Goal: Check status: Check status

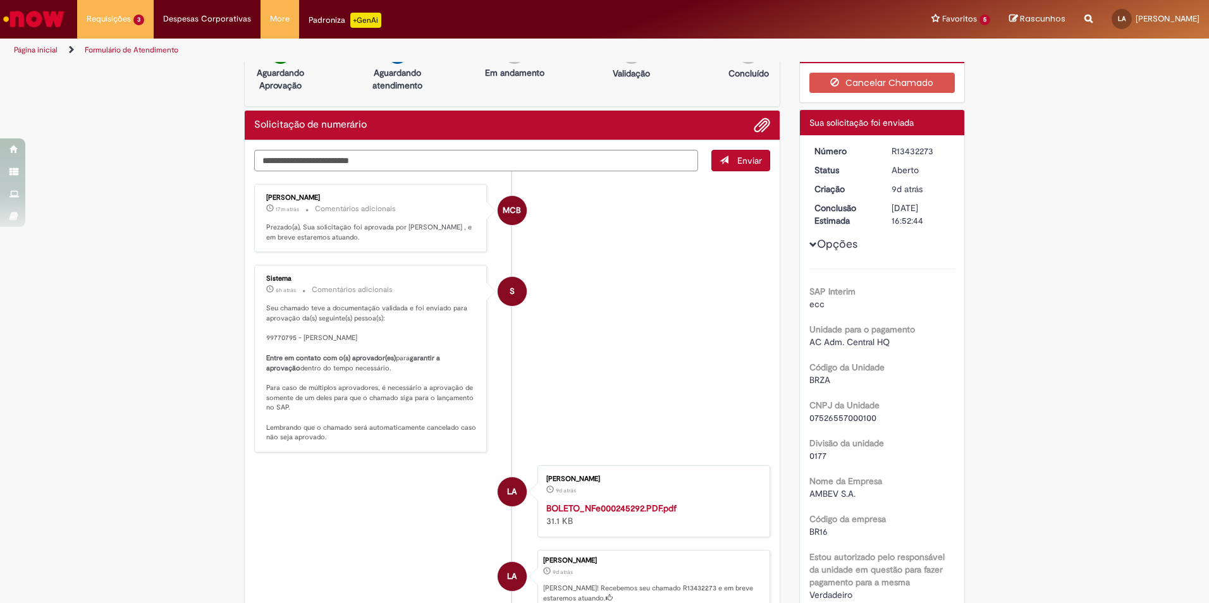
scroll to position [9, 0]
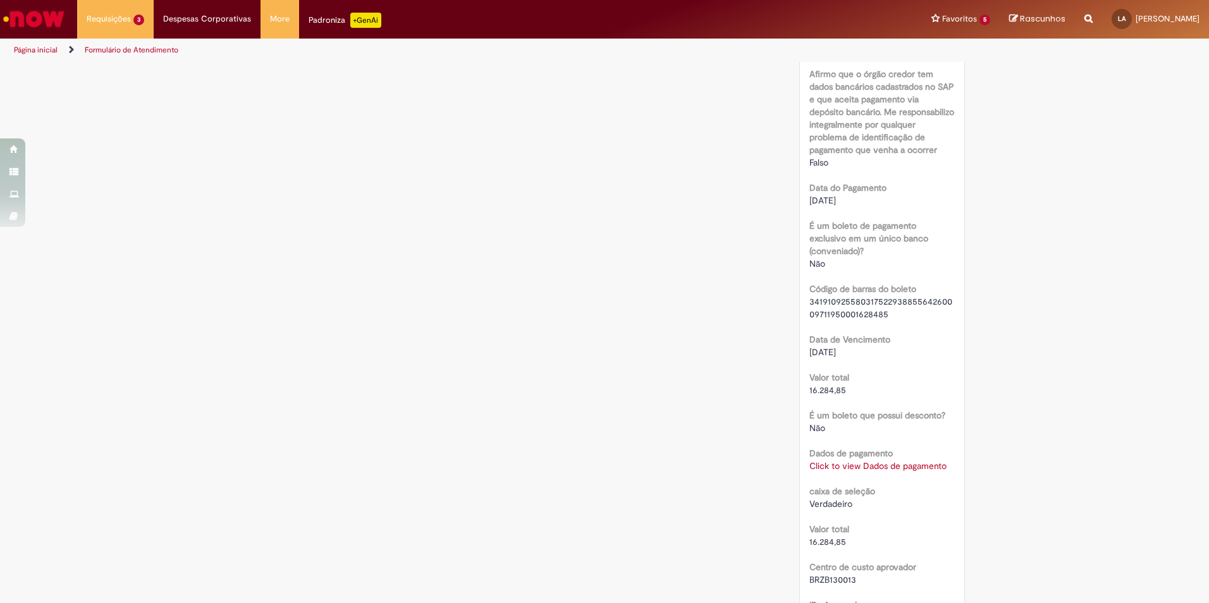
scroll to position [1012, 0]
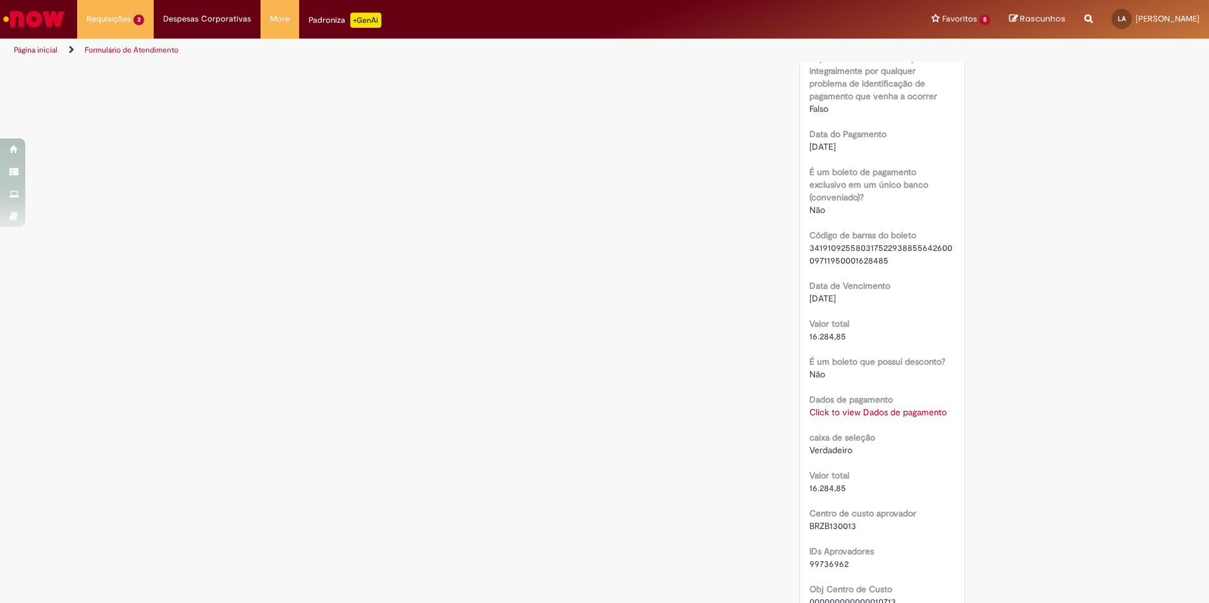
click at [809, 333] on span "16.284,85" at bounding box center [827, 336] width 37 height 11
drag, startPoint x: 802, startPoint y: 333, endPoint x: 883, endPoint y: 338, distance: 81.7
click at [883, 338] on div "Número R13441177 Status Aberto Criação 6d atrás 6 dias atrás Conclusão Estimada…" at bounding box center [882, 33] width 165 height 1769
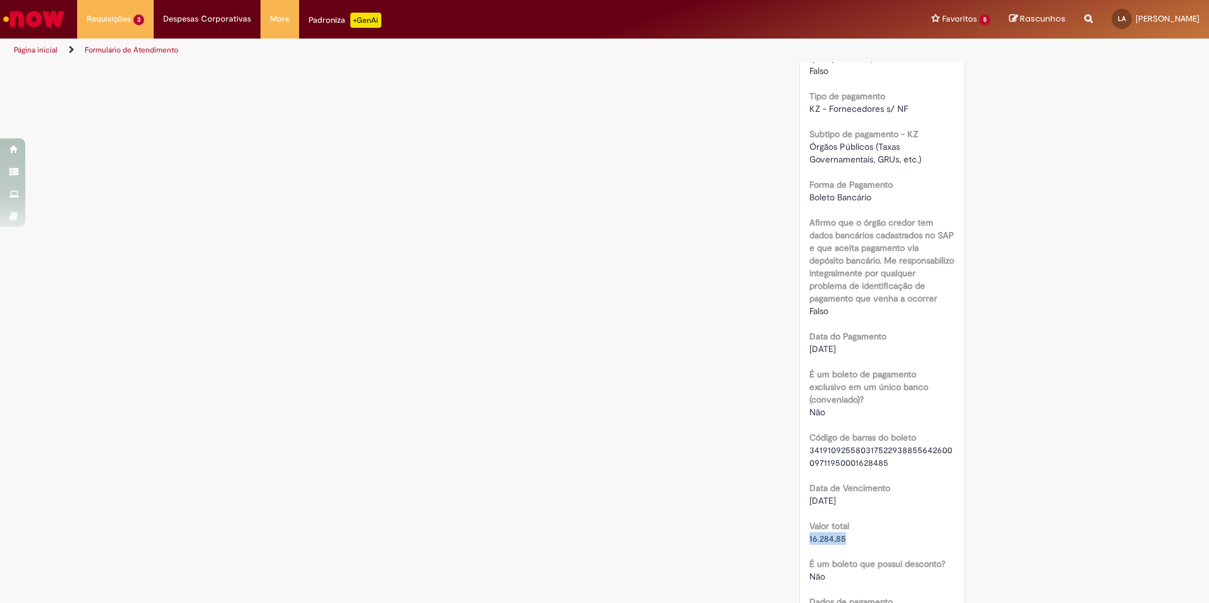
scroll to position [759, 0]
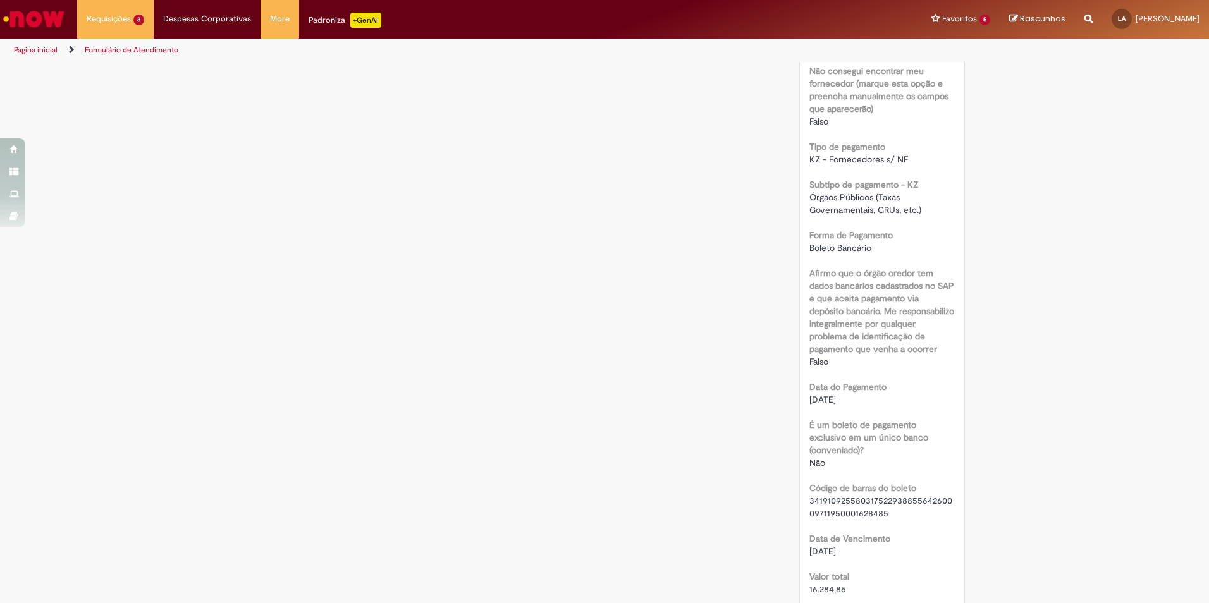
click at [315, 151] on div "Verificar Código de Barras Aguardando Aprovação Aguardando atendimento Em andam…" at bounding box center [605, 303] width 740 height 1998
click at [124, 52] on link "Exibir Todas as Solicitações" at bounding box center [147, 51] width 139 height 14
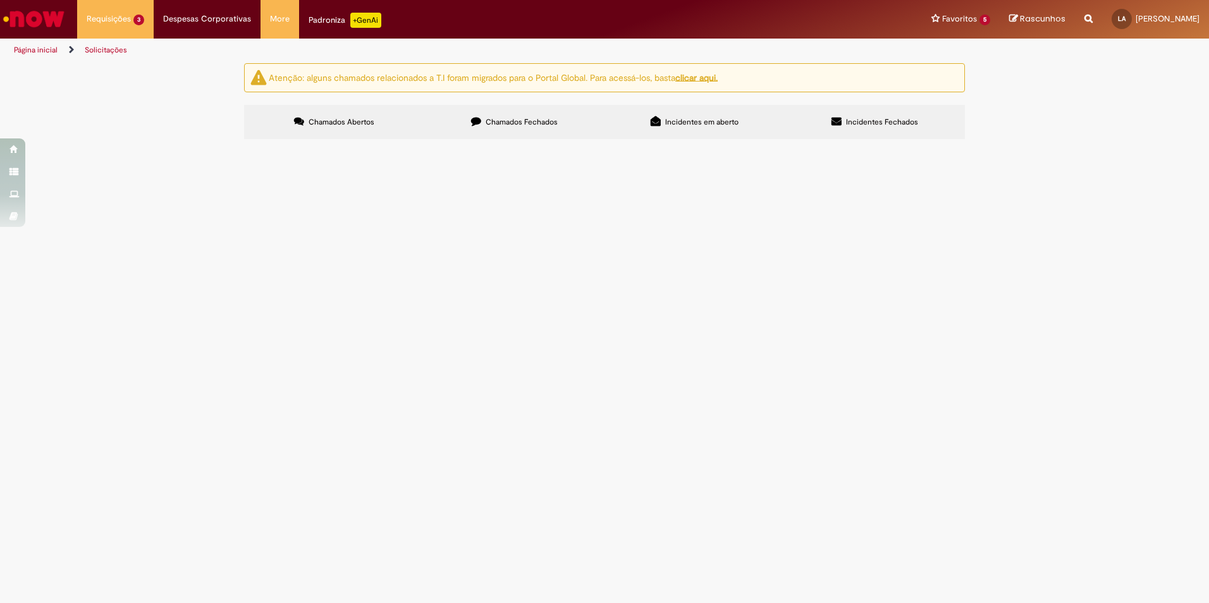
click at [0, 0] on span "ABASTECIMENTO - BOLETO 1000128067" at bounding box center [0, 0] width 0 height 0
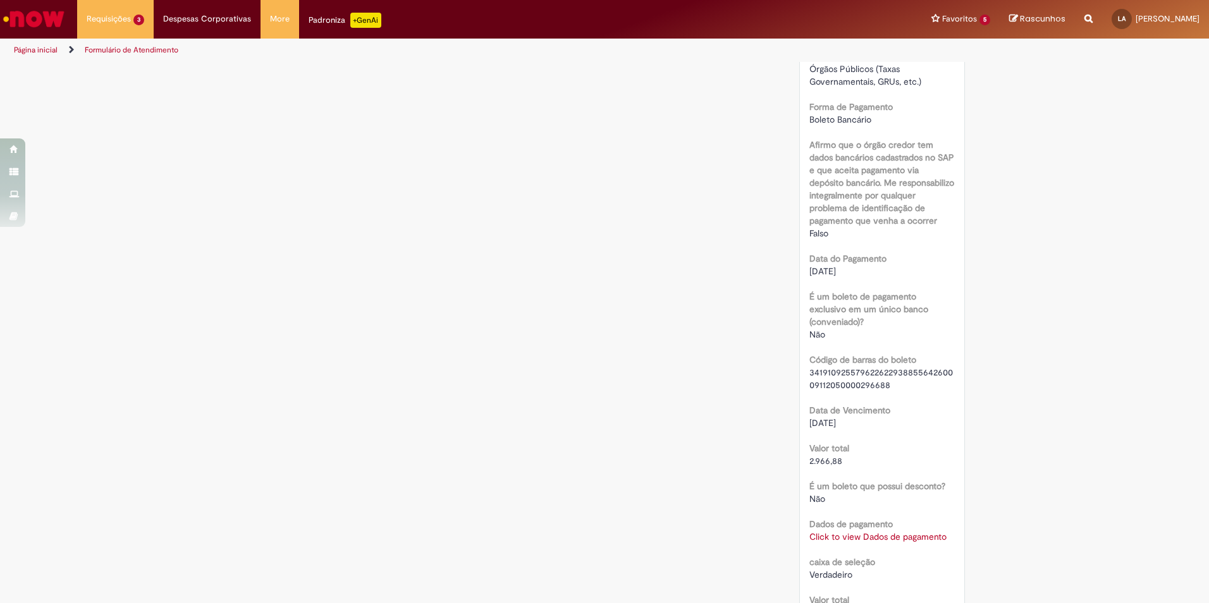
scroll to position [885, 0]
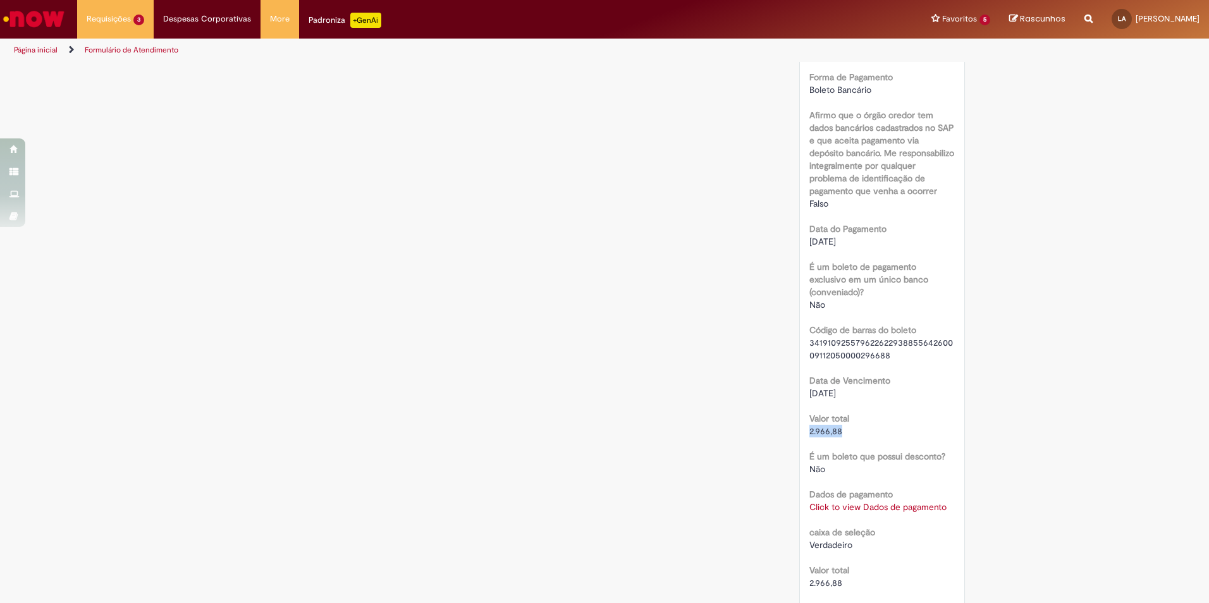
drag, startPoint x: 840, startPoint y: 415, endPoint x: 774, endPoint y: 424, distance: 66.4
click at [774, 424] on div "Verificar Código de Barras Aguardando Aprovação Aguardando atendimento Em andam…" at bounding box center [605, 161] width 740 height 1967
drag, startPoint x: 774, startPoint y: 424, endPoint x: 492, endPoint y: 281, distance: 316.2
click at [492, 281] on div "Verificar Código de Barras Aguardando Aprovação Aguardando atendimento Em andam…" at bounding box center [605, 161] width 740 height 1967
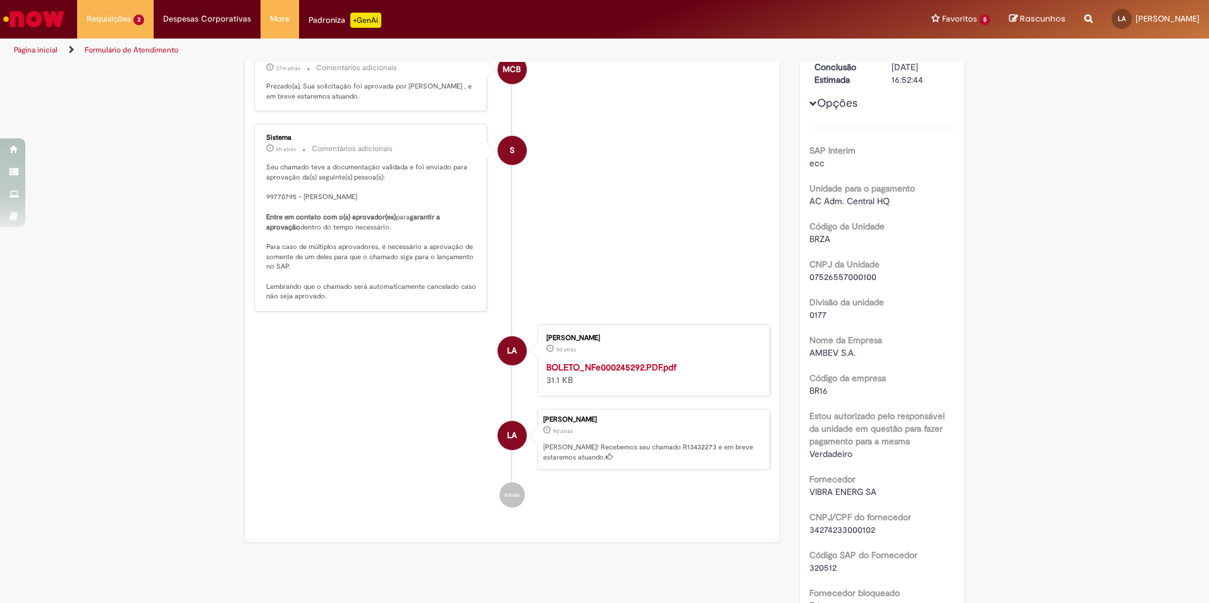
scroll to position [63, 0]
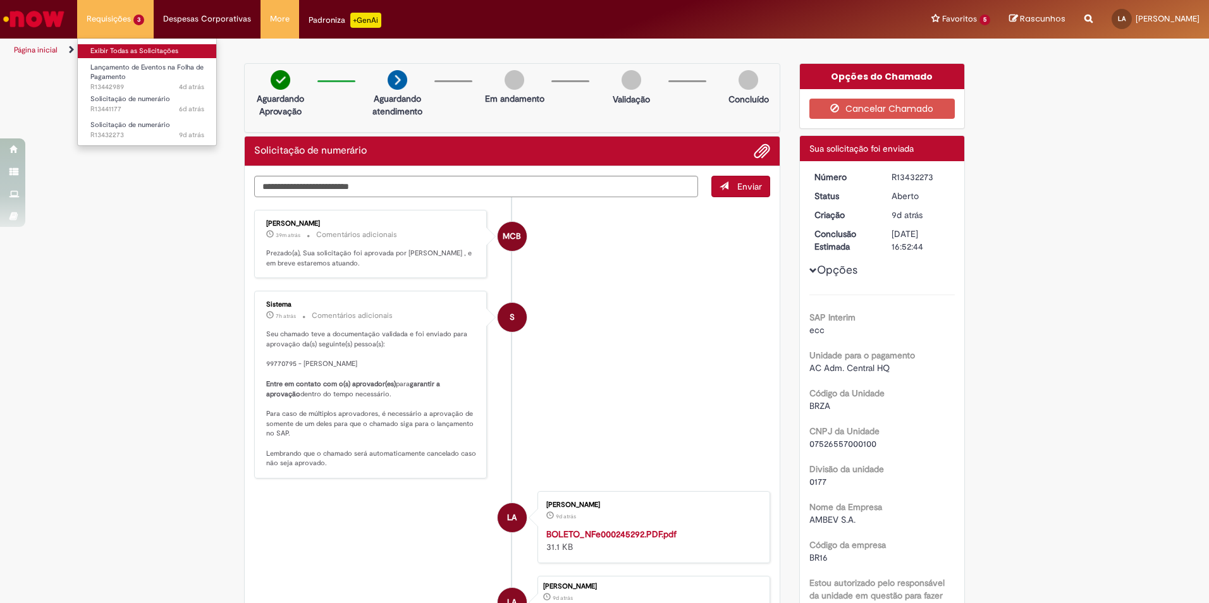
click at [156, 51] on link "Exibir Todas as Solicitações" at bounding box center [147, 51] width 139 height 14
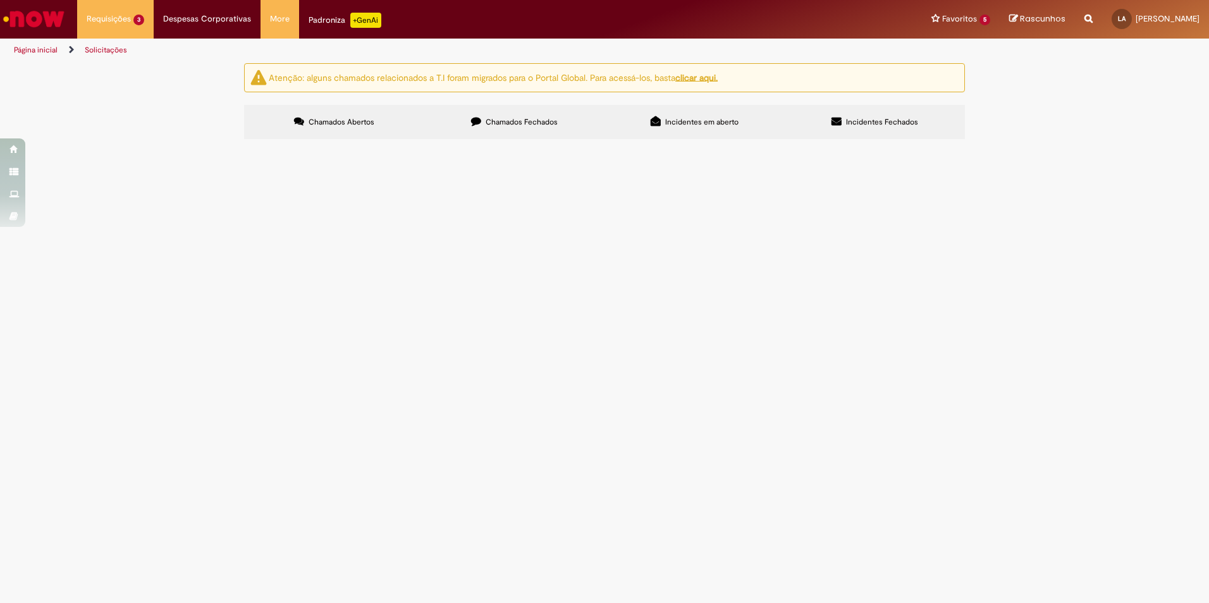
click at [0, 0] on span "ABASTECIMENTO - BOLETO 1000129066" at bounding box center [0, 0] width 0 height 0
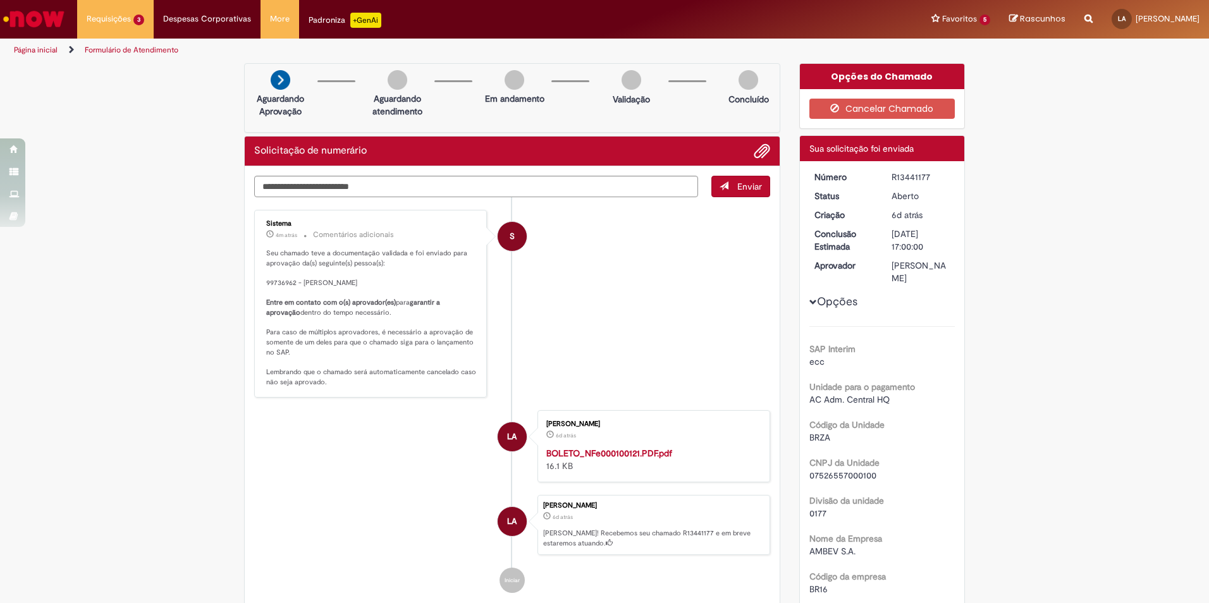
drag, startPoint x: 300, startPoint y: 288, endPoint x: 372, endPoint y: 287, distance: 72.7
click at [372, 287] on p "Seu chamado teve a documentação validada e foi enviado para aprovação da(s) seg…" at bounding box center [371, 318] width 211 height 139
click at [559, 318] on li "S Sistema 4m atrás 4 minutos atrás Comentários adicionais Seu chamado teve a do…" at bounding box center [512, 304] width 516 height 188
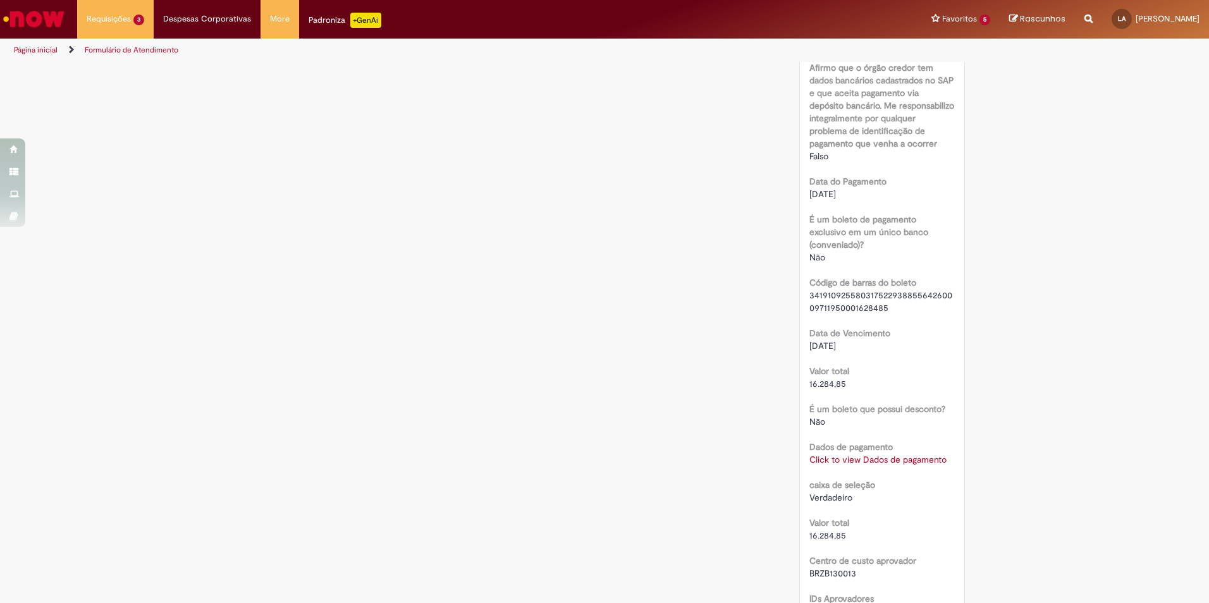
scroll to position [1012, 0]
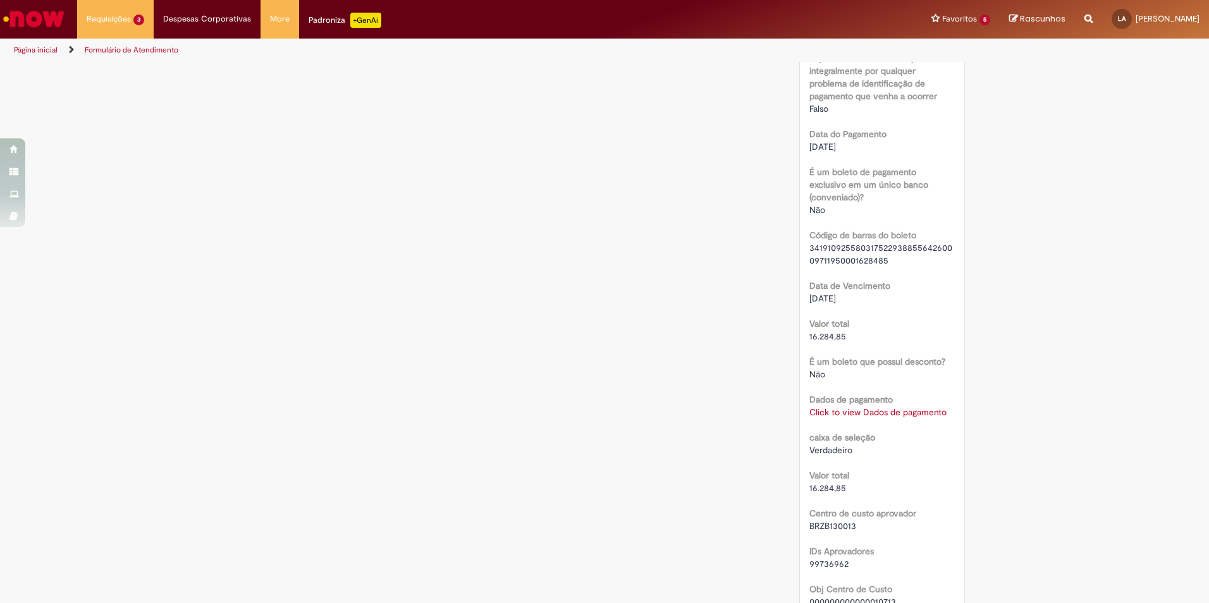
drag, startPoint x: 803, startPoint y: 344, endPoint x: 793, endPoint y: 344, distance: 10.1
click at [793, 344] on div "Opções do Chamado Cancelar Chamado Detalhes do tíquete Sua solicitação foi envi…" at bounding box center [882, 50] width 185 height 1998
click at [741, 308] on div "Verificar Código de Barras Aguardando Aprovação Aguardando atendimento Em andam…" at bounding box center [605, 50] width 740 height 1998
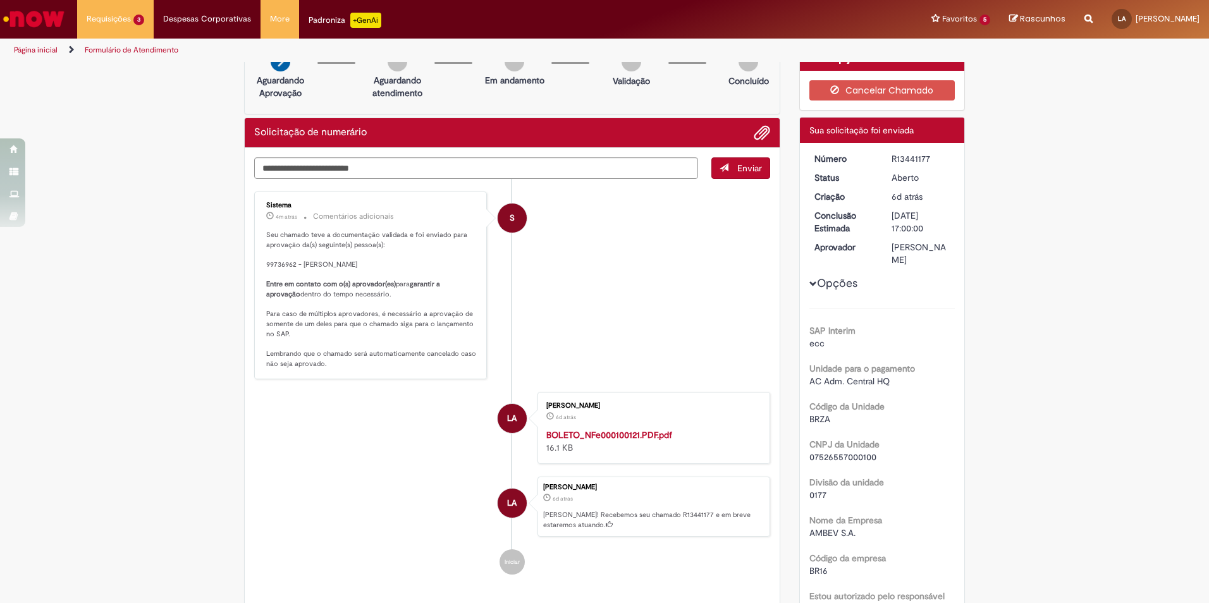
scroll to position [0, 0]
